Goal: Transaction & Acquisition: Purchase product/service

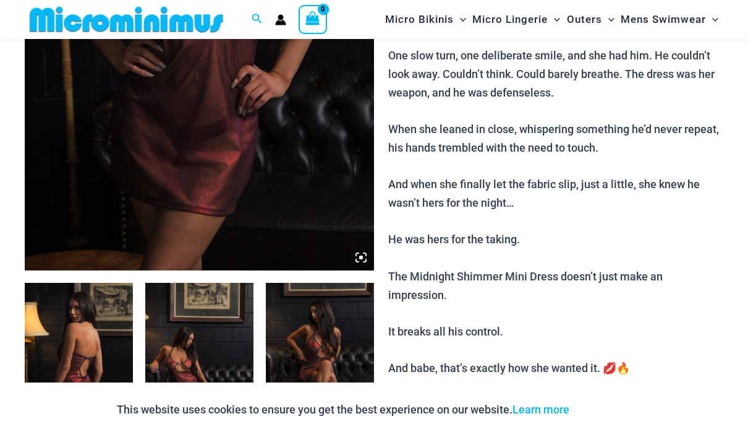
scroll to position [369, 0]
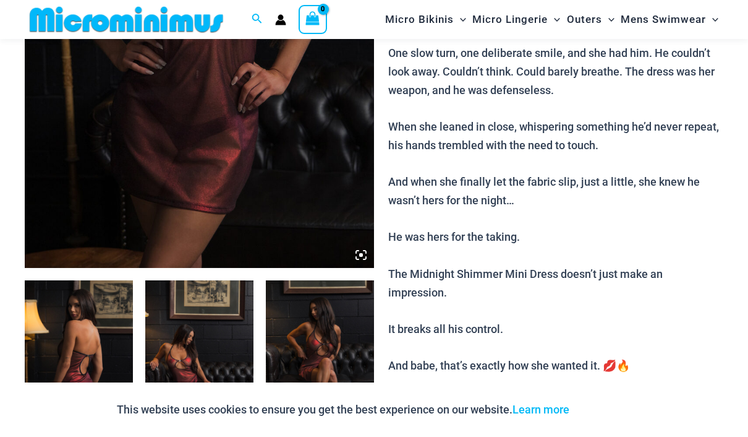
click at [79, 368] on img at bounding box center [79, 361] width 108 height 163
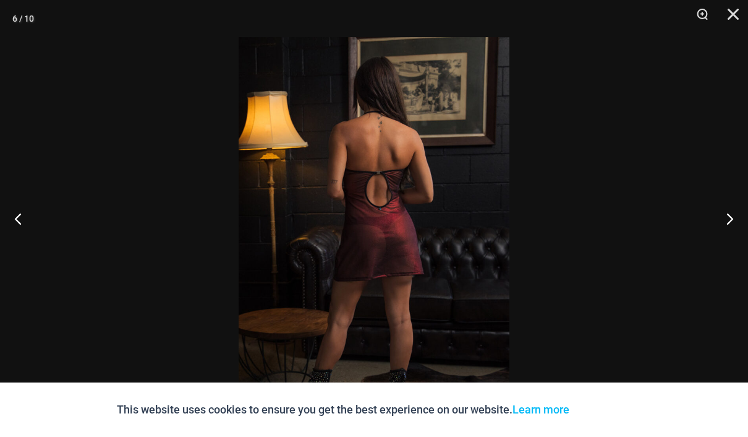
click at [352, 357] on div at bounding box center [374, 218] width 748 height 437
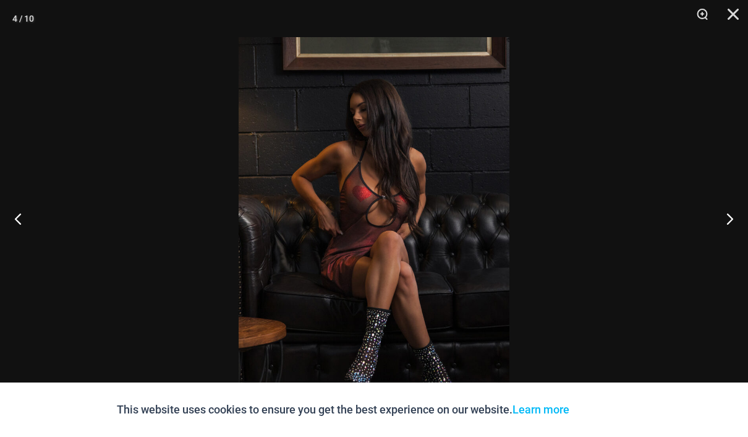
click at [742, 18] on button "Close" at bounding box center [729, 18] width 31 height 37
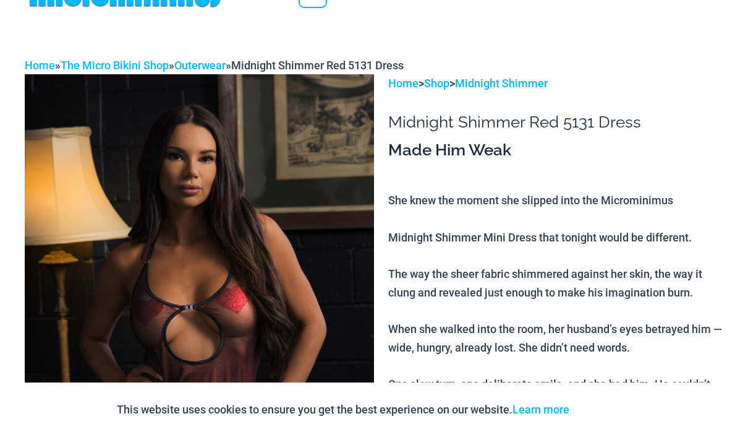
scroll to position [0, 0]
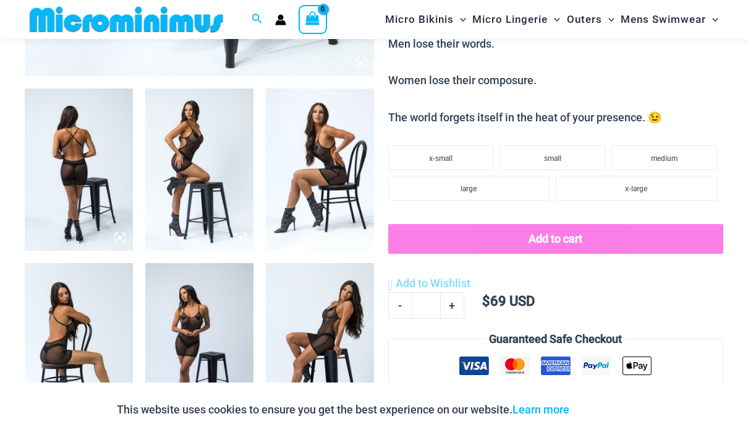
scroll to position [542, 0]
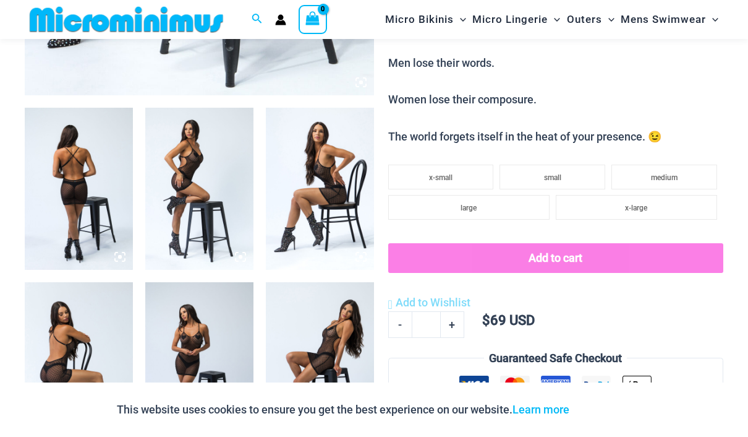
click at [67, 178] on img at bounding box center [79, 189] width 108 height 163
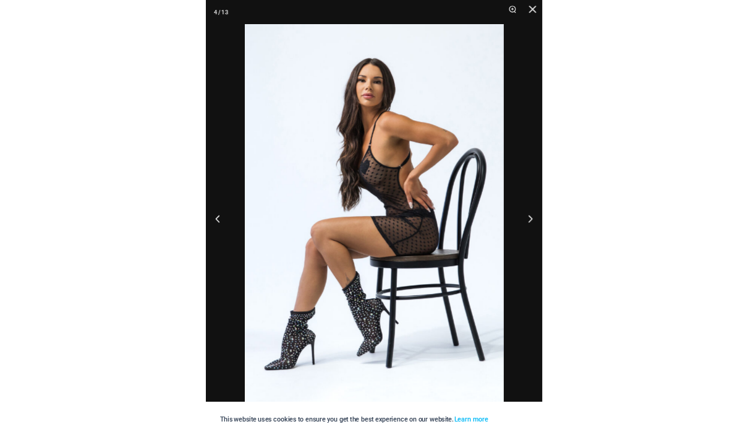
scroll to position [539, 0]
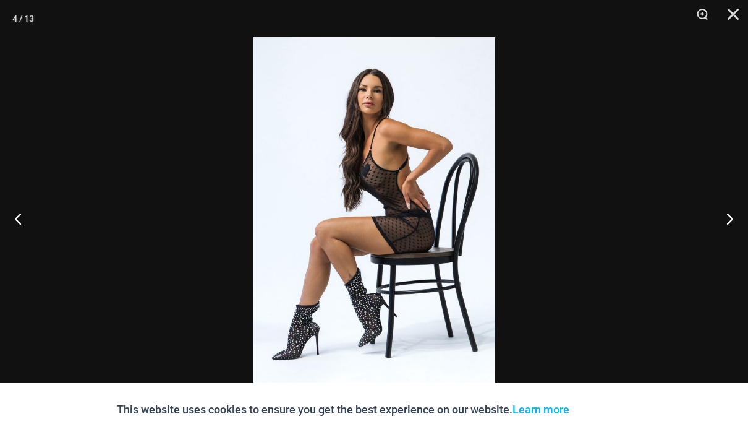
click at [739, 14] on button "Close" at bounding box center [729, 18] width 31 height 37
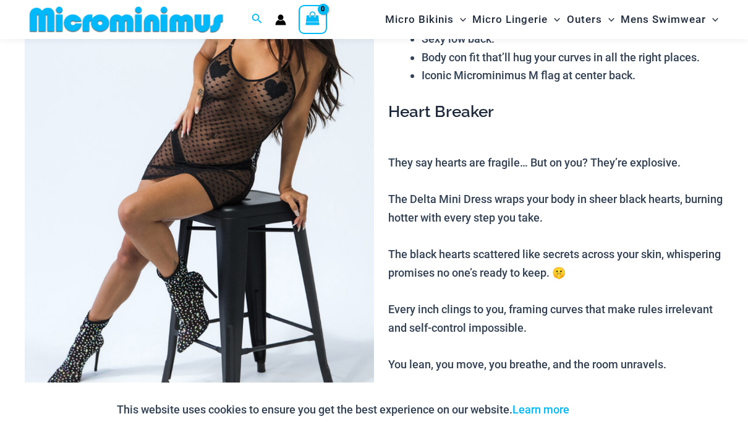
scroll to position [0, 0]
